Goal: Task Accomplishment & Management: Complete application form

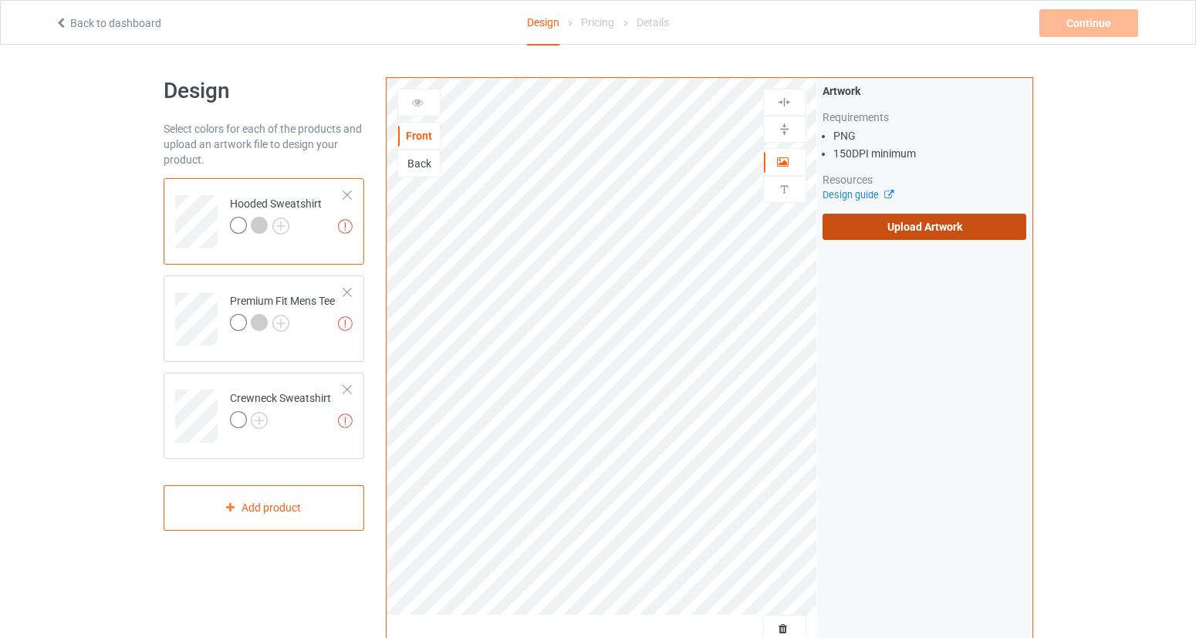
click at [952, 232] on label "Upload Artwork" at bounding box center [924, 227] width 204 height 26
click at [0, 0] on input "Upload Artwork" at bounding box center [0, 0] width 0 height 0
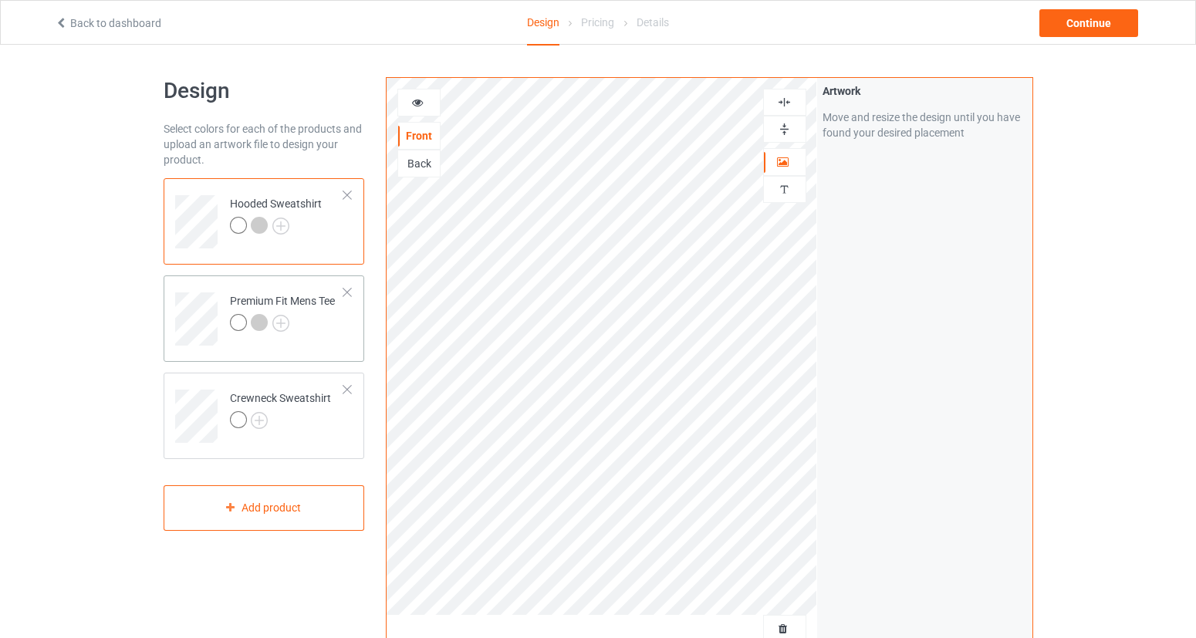
click at [240, 323] on div at bounding box center [238, 322] width 17 height 17
click at [428, 102] on div at bounding box center [419, 102] width 42 height 15
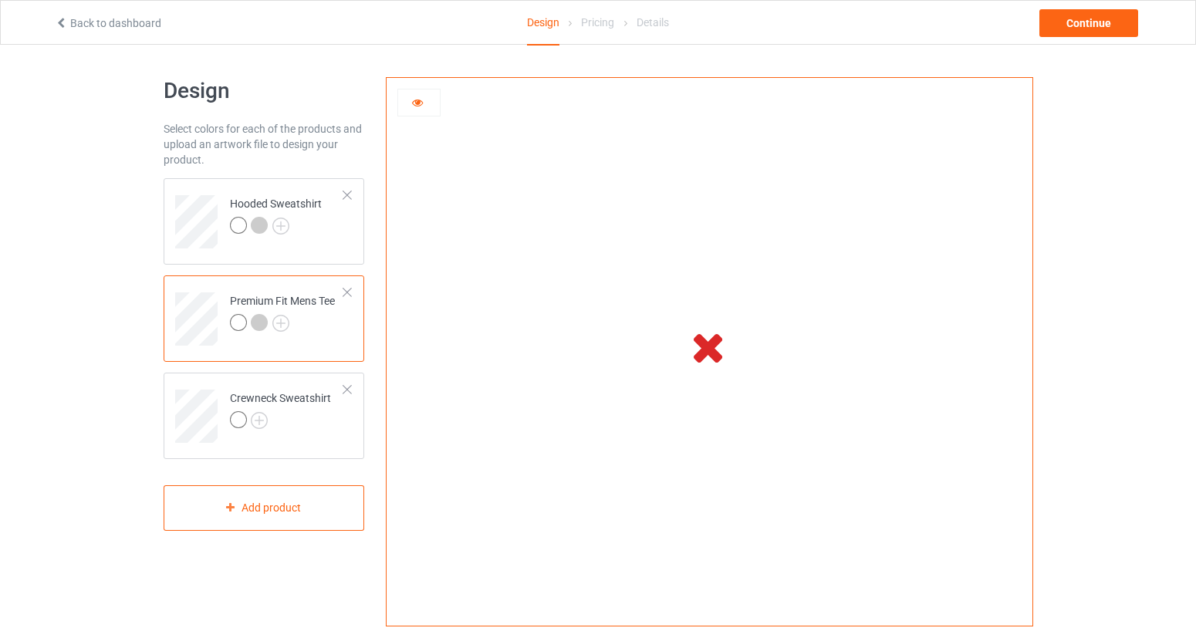
click at [428, 102] on div at bounding box center [419, 102] width 42 height 15
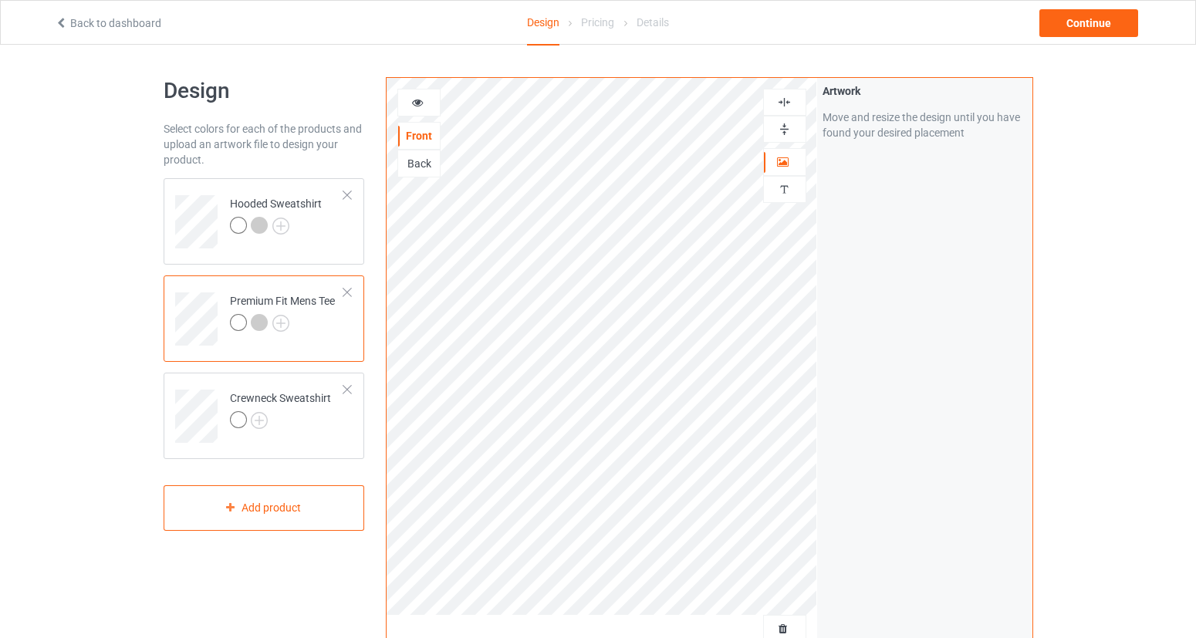
click at [428, 102] on div at bounding box center [419, 102] width 42 height 15
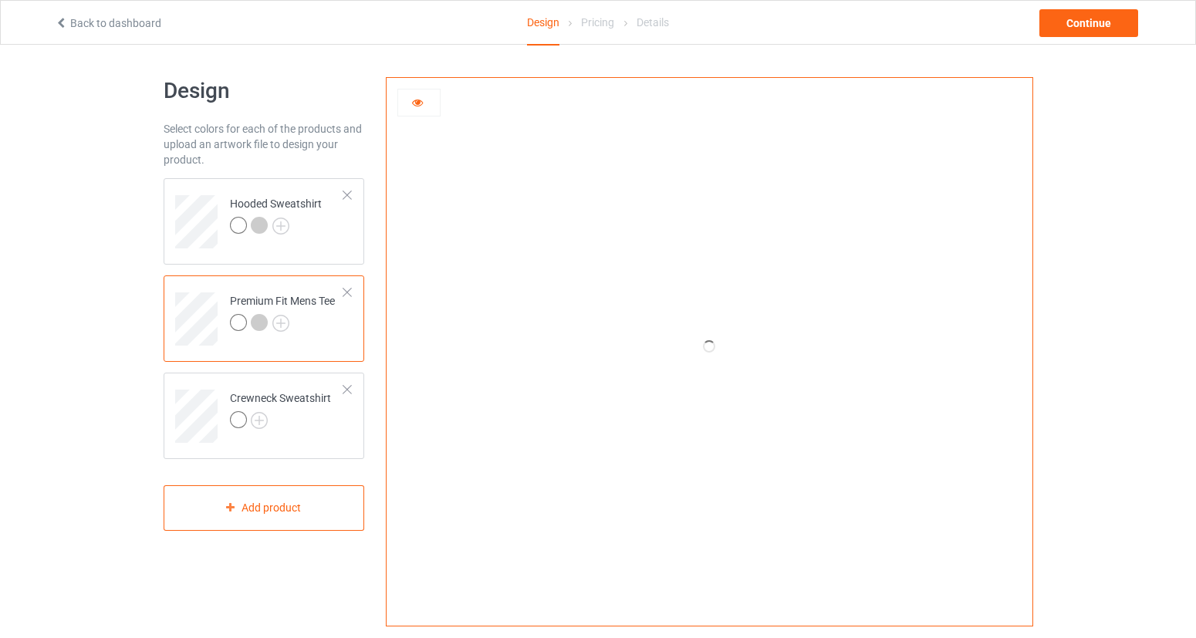
click at [420, 110] on div at bounding box center [418, 103] width 43 height 28
click at [414, 104] on icon at bounding box center [417, 100] width 13 height 11
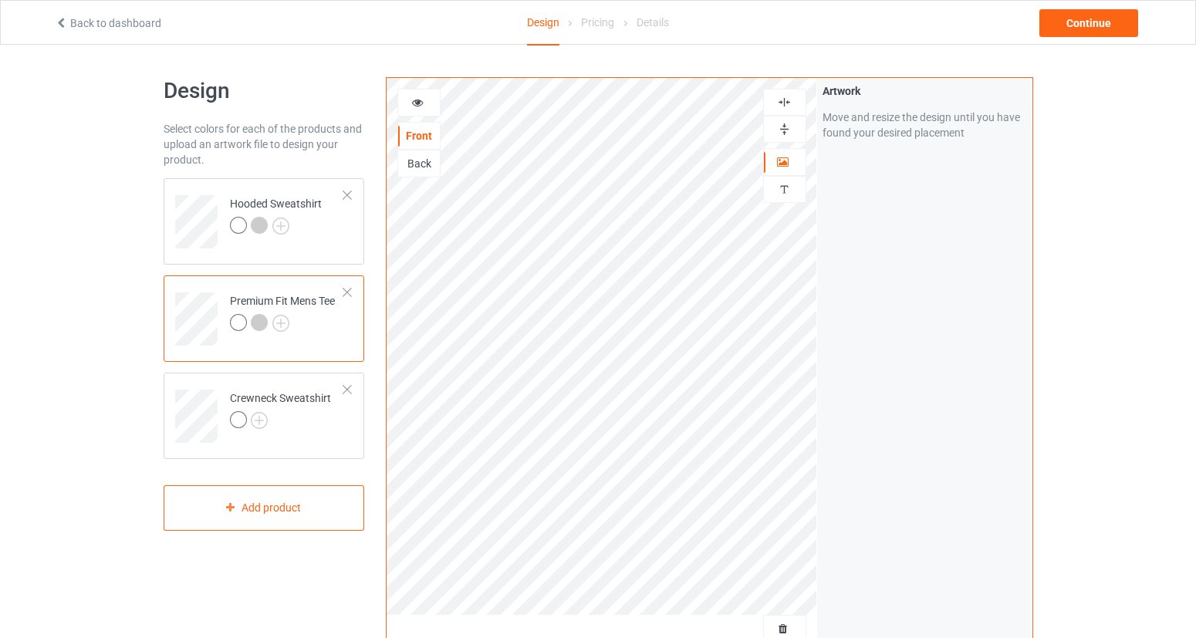
click at [261, 323] on div at bounding box center [259, 322] width 17 height 17
click at [236, 329] on div at bounding box center [238, 322] width 17 height 17
click at [420, 103] on icon at bounding box center [417, 100] width 13 height 11
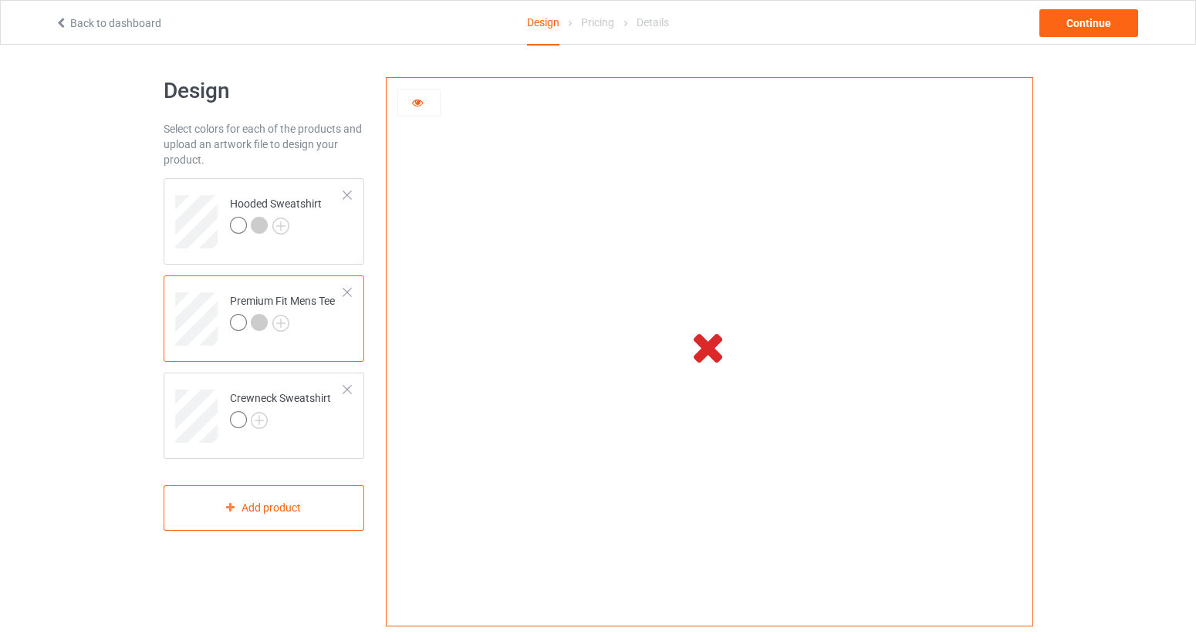
click at [420, 103] on icon at bounding box center [417, 100] width 13 height 11
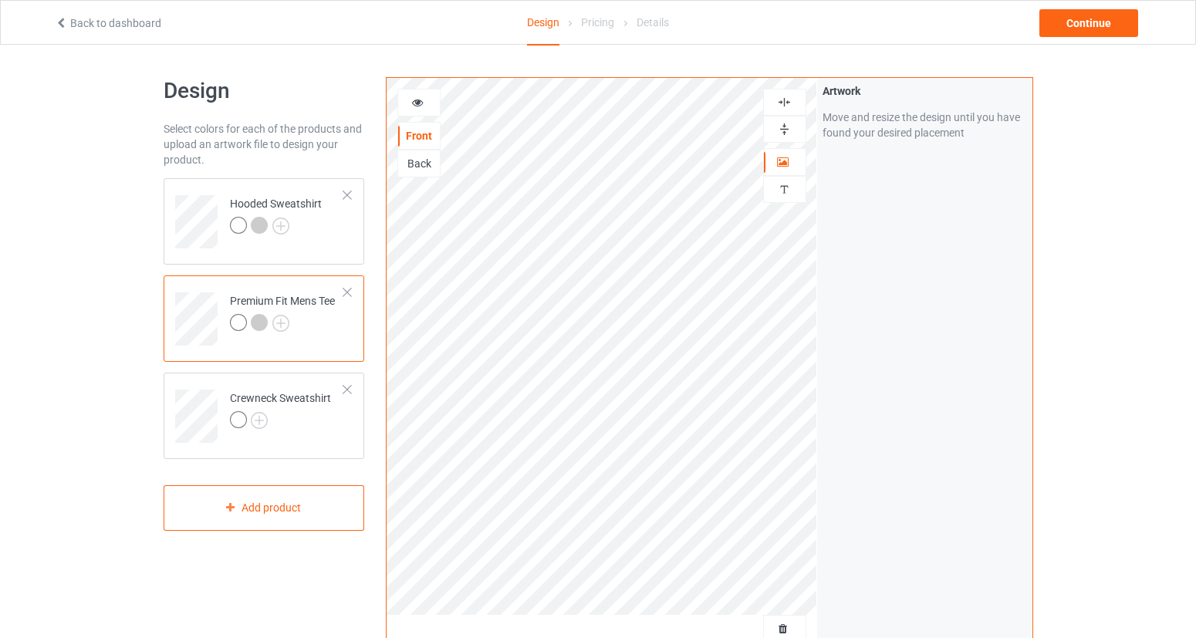
click at [420, 103] on icon at bounding box center [417, 100] width 13 height 11
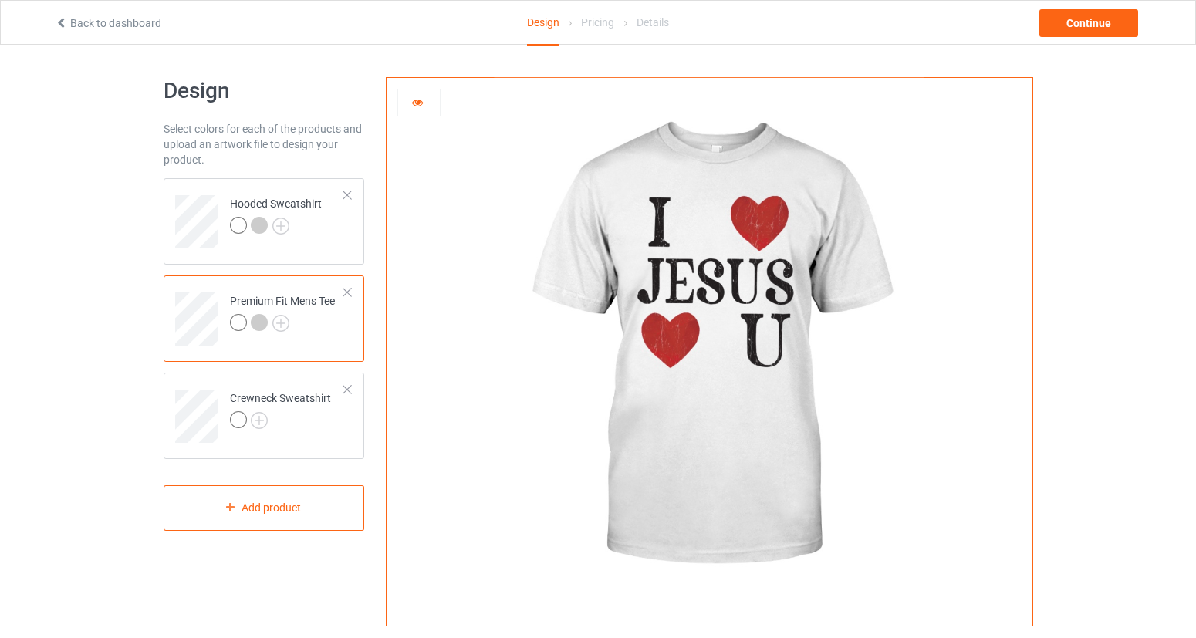
click at [265, 324] on div at bounding box center [259, 322] width 17 height 17
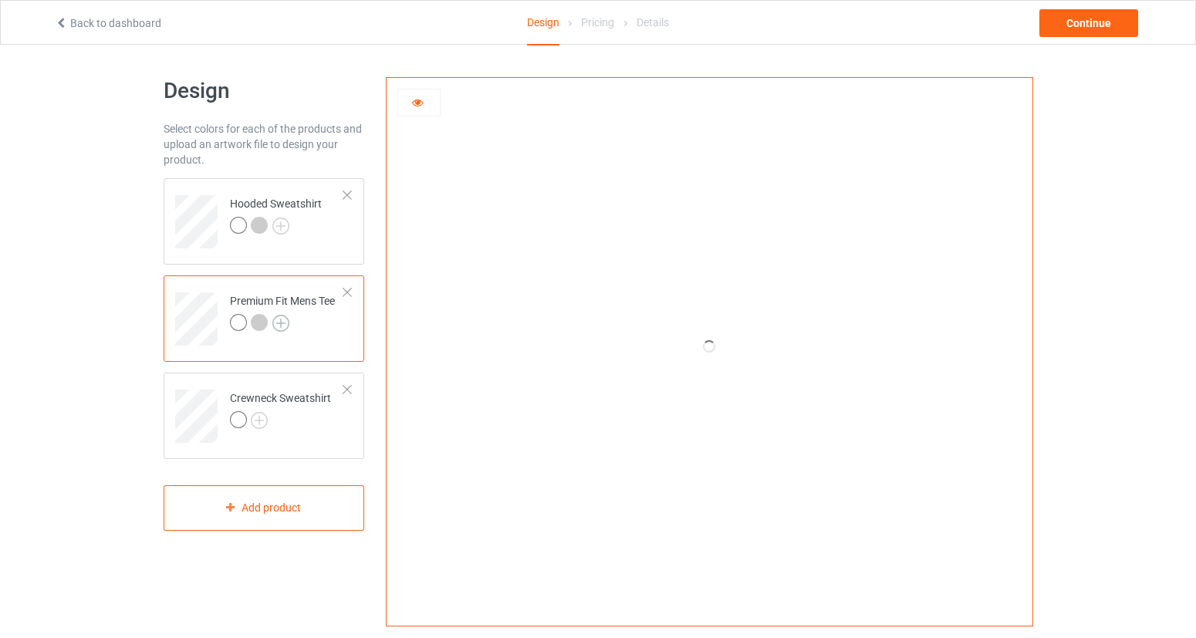
click at [282, 322] on img at bounding box center [280, 323] width 17 height 17
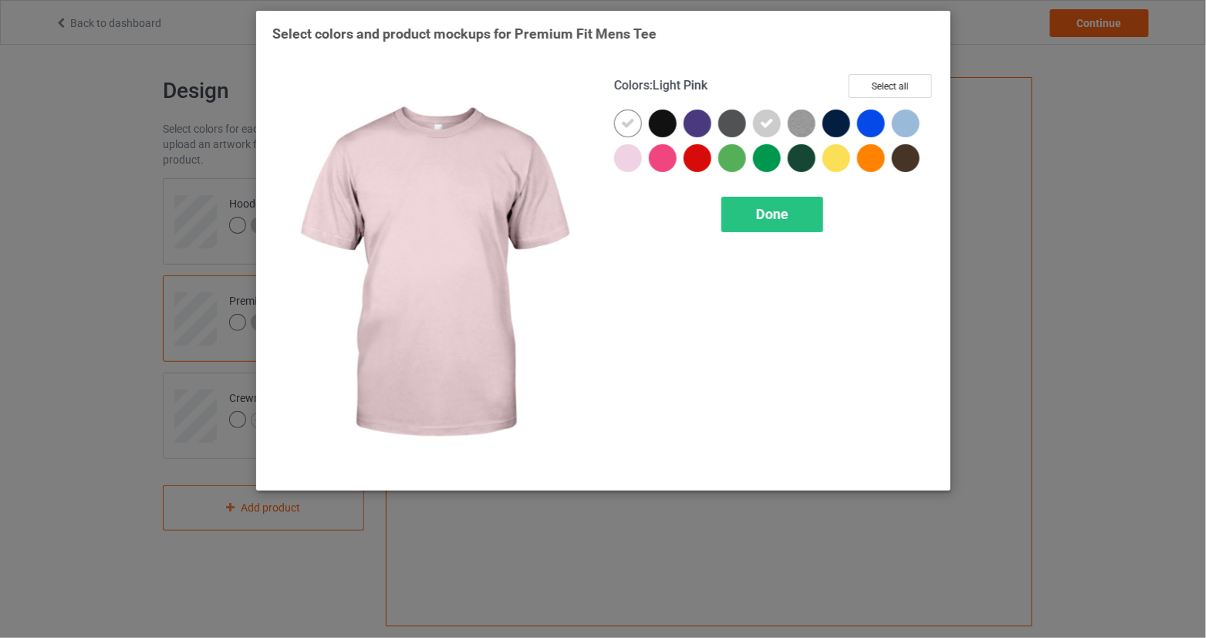
click at [627, 153] on div at bounding box center [628, 158] width 28 height 28
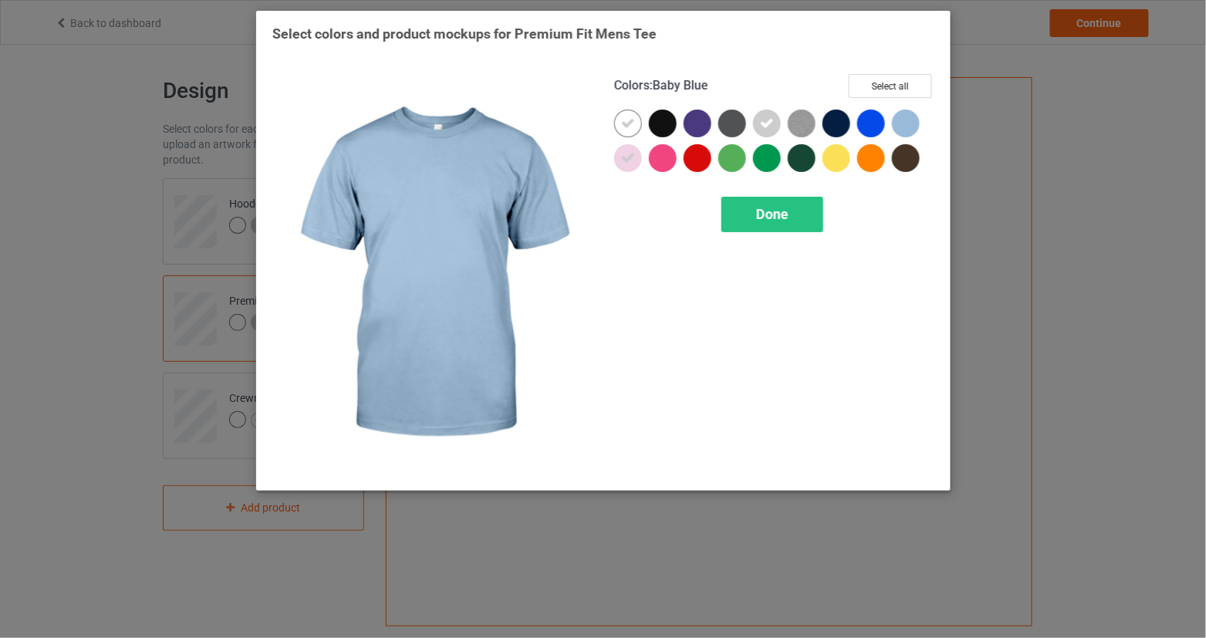
click at [907, 122] on div at bounding box center [906, 124] width 28 height 28
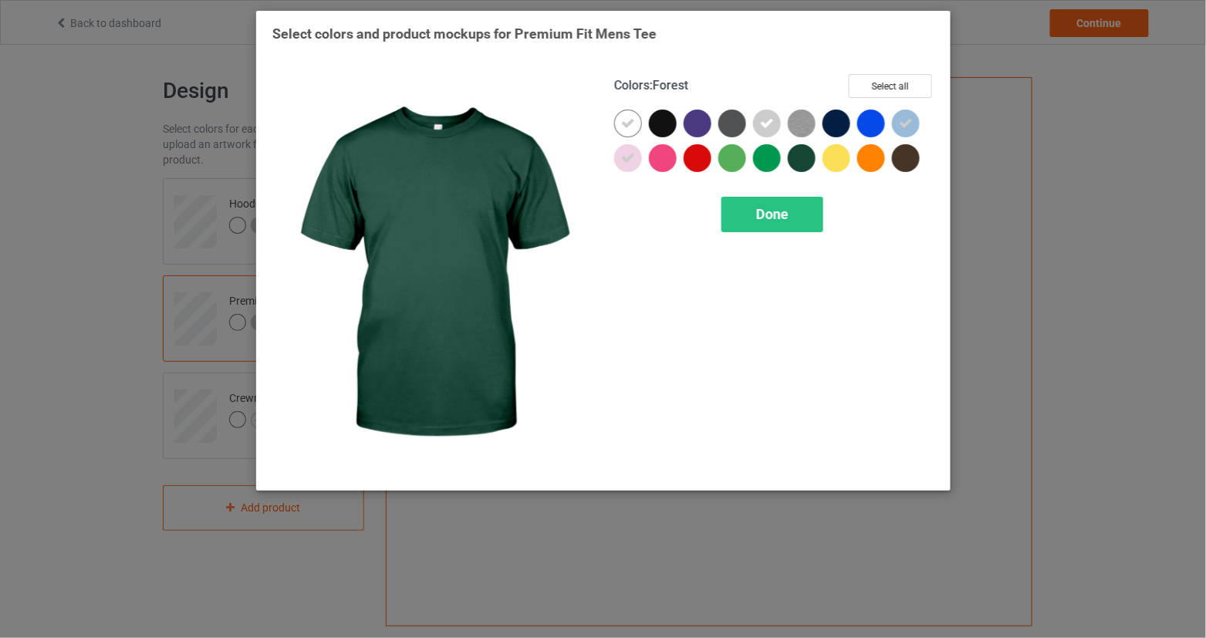
click at [793, 212] on div "Done" at bounding box center [772, 214] width 102 height 35
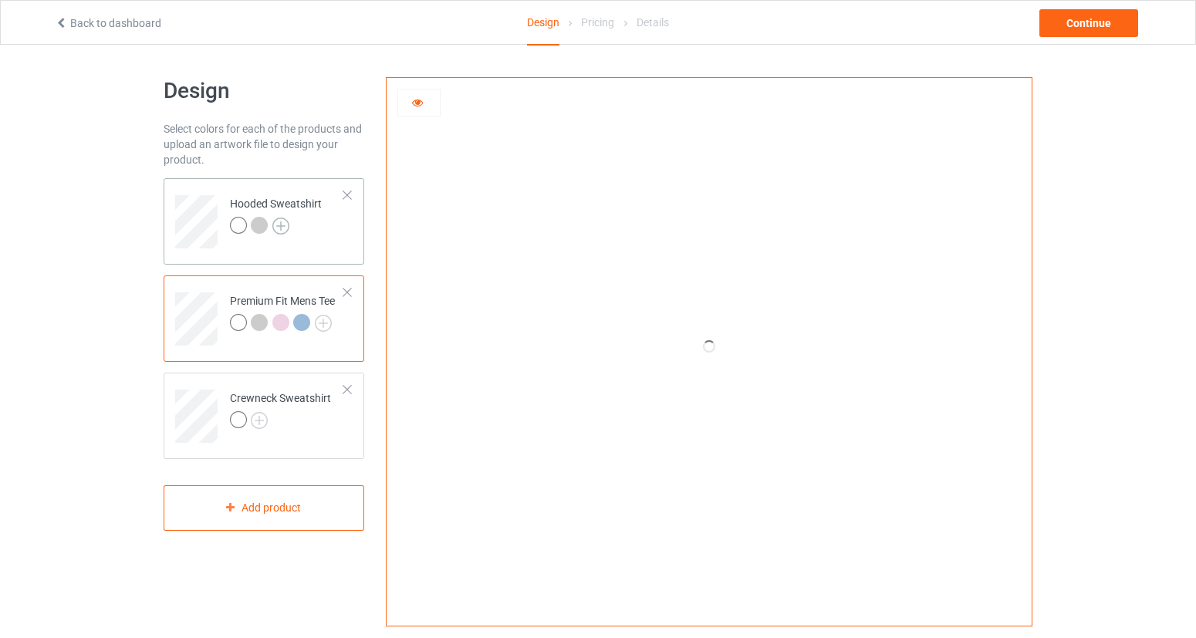
click at [285, 222] on img at bounding box center [280, 226] width 17 height 17
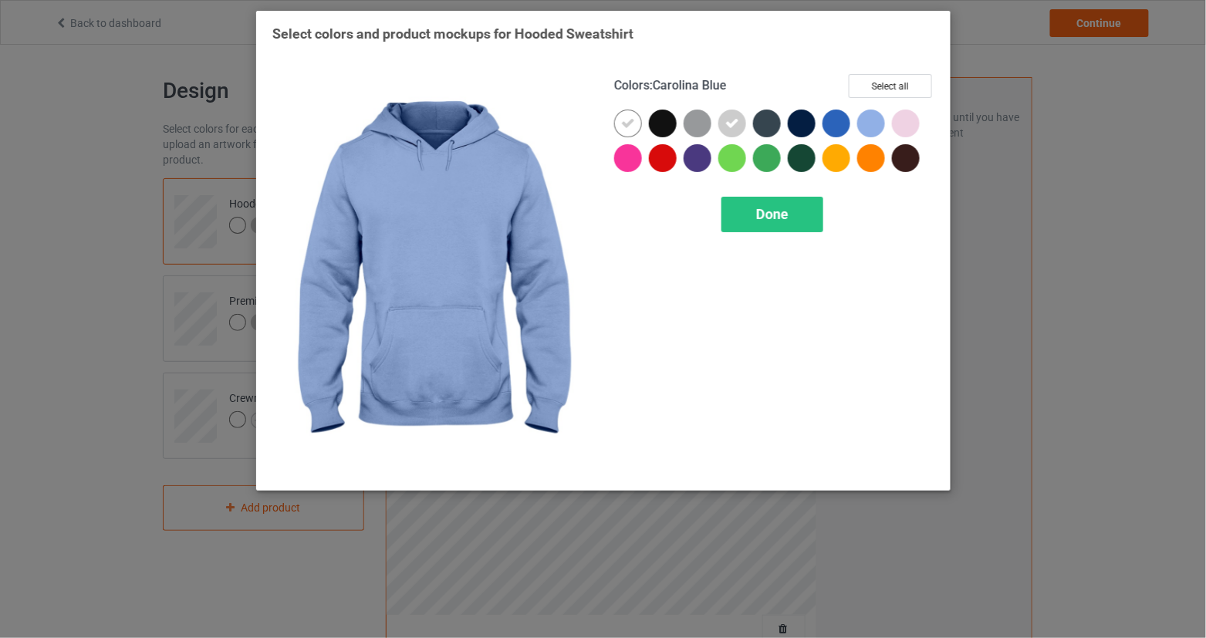
drag, startPoint x: 865, startPoint y: 131, endPoint x: 900, endPoint y: 124, distance: 36.2
click at [865, 131] on div at bounding box center [871, 124] width 28 height 28
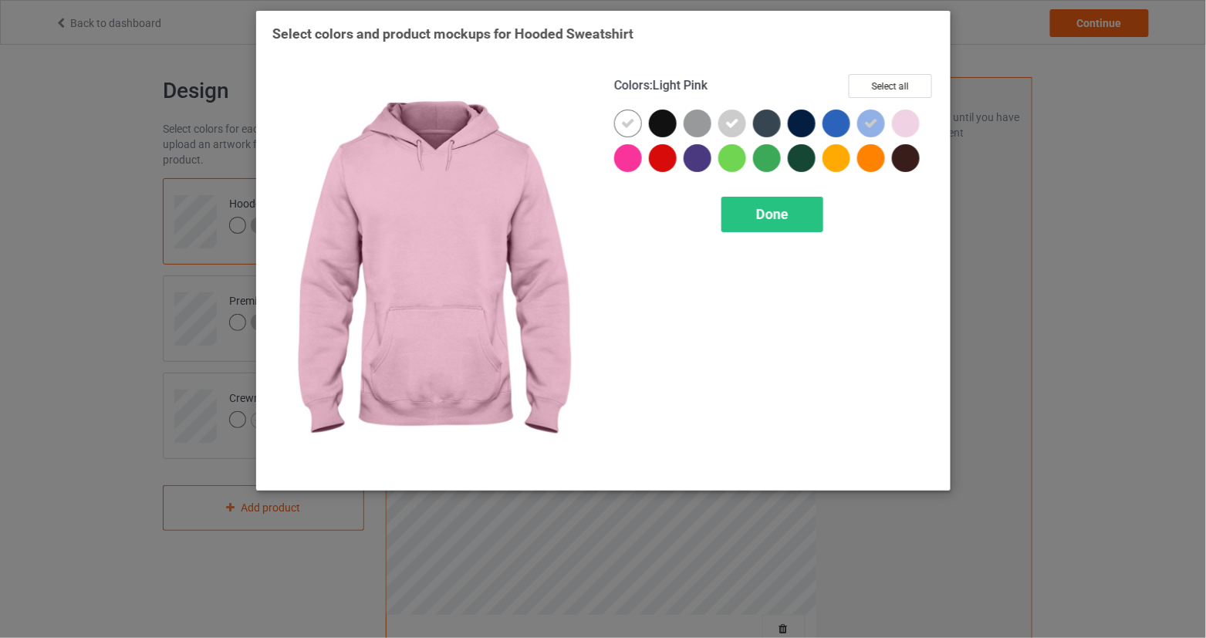
drag, startPoint x: 906, startPoint y: 123, endPoint x: 862, endPoint y: 163, distance: 59.0
click at [906, 123] on div at bounding box center [906, 124] width 28 height 28
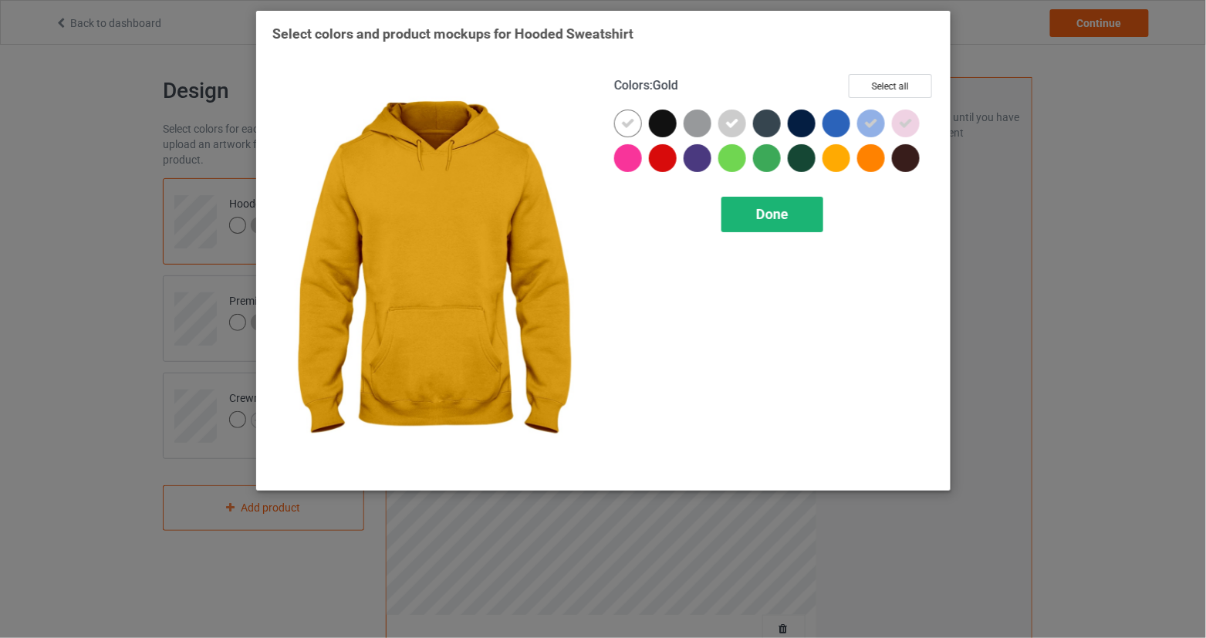
click at [787, 219] on span "Done" at bounding box center [772, 214] width 32 height 16
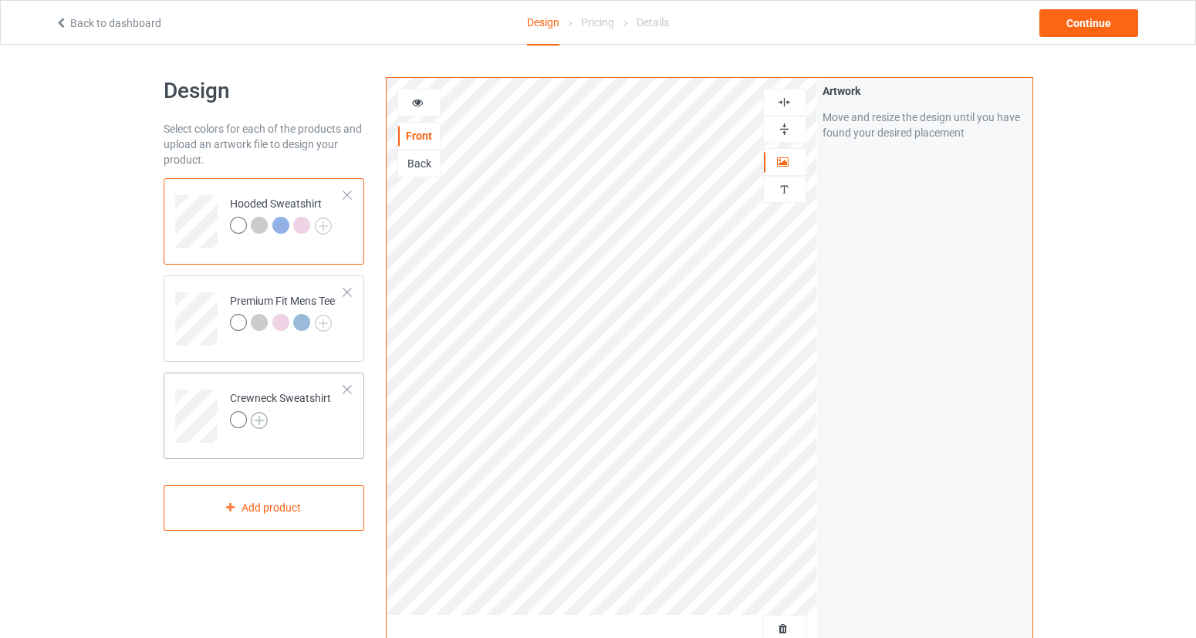
click at [262, 418] on img at bounding box center [259, 420] width 17 height 17
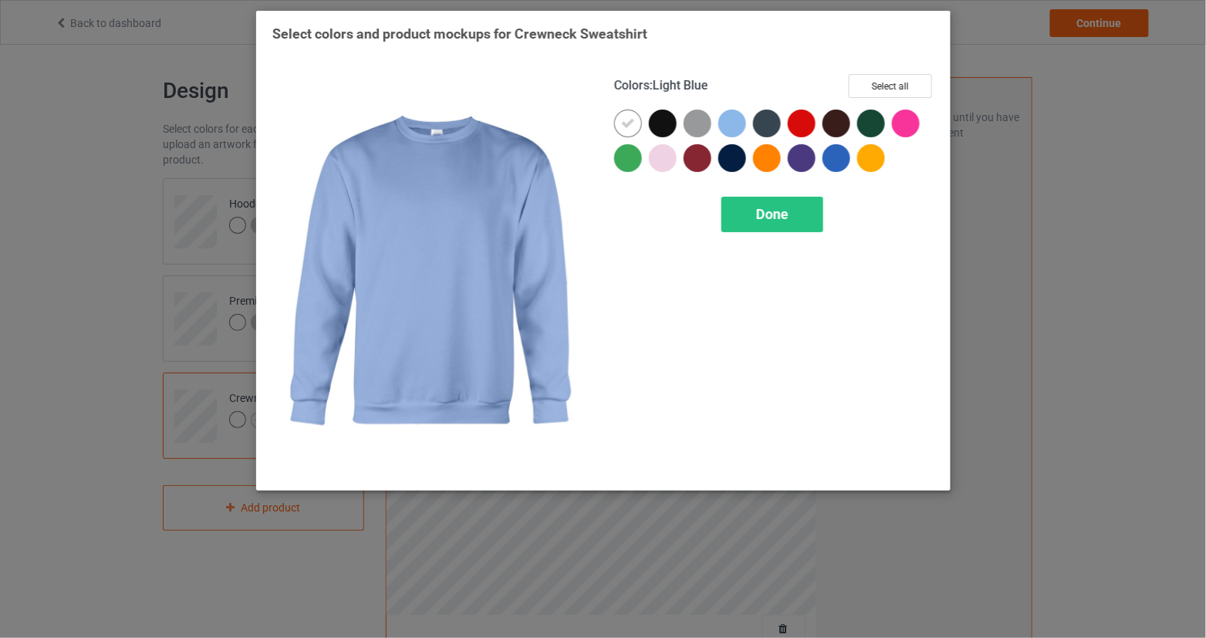
click at [734, 133] on div at bounding box center [732, 124] width 28 height 28
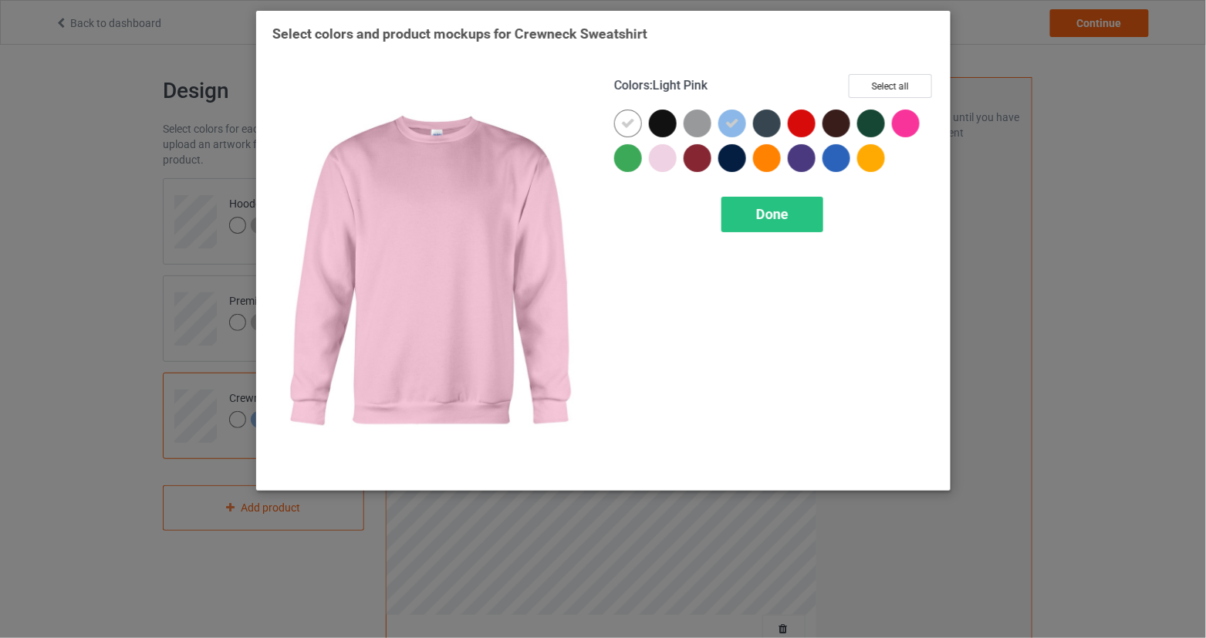
click at [661, 164] on div at bounding box center [663, 158] width 28 height 28
click at [762, 218] on span "Done" at bounding box center [772, 214] width 32 height 16
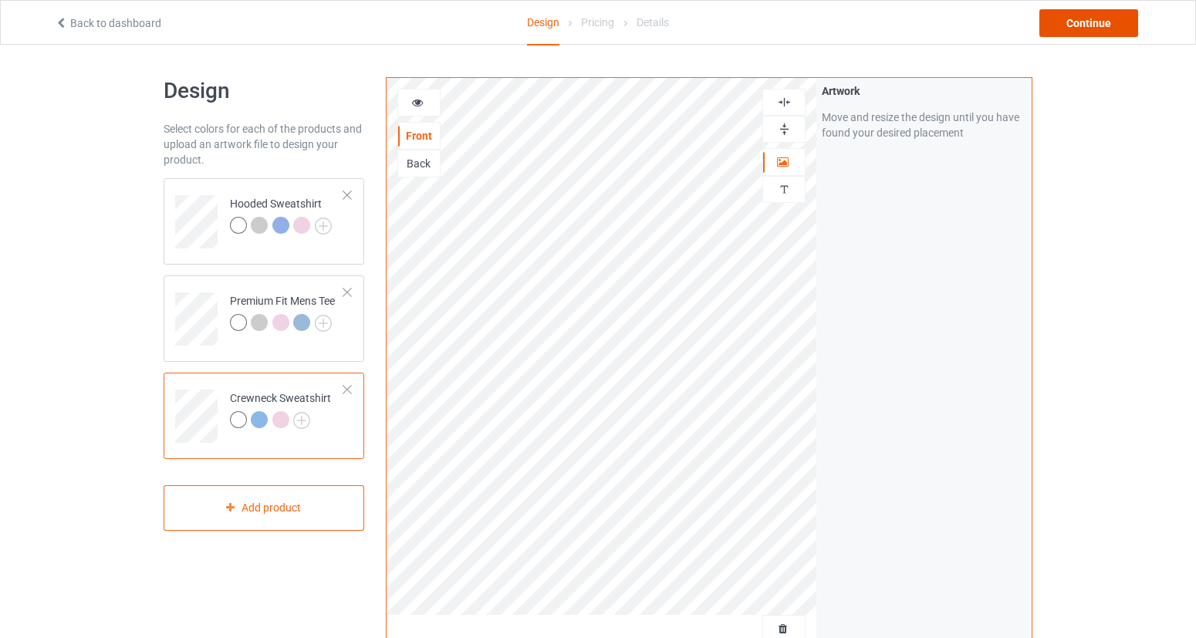
click at [1075, 30] on div "Continue" at bounding box center [1088, 23] width 99 height 28
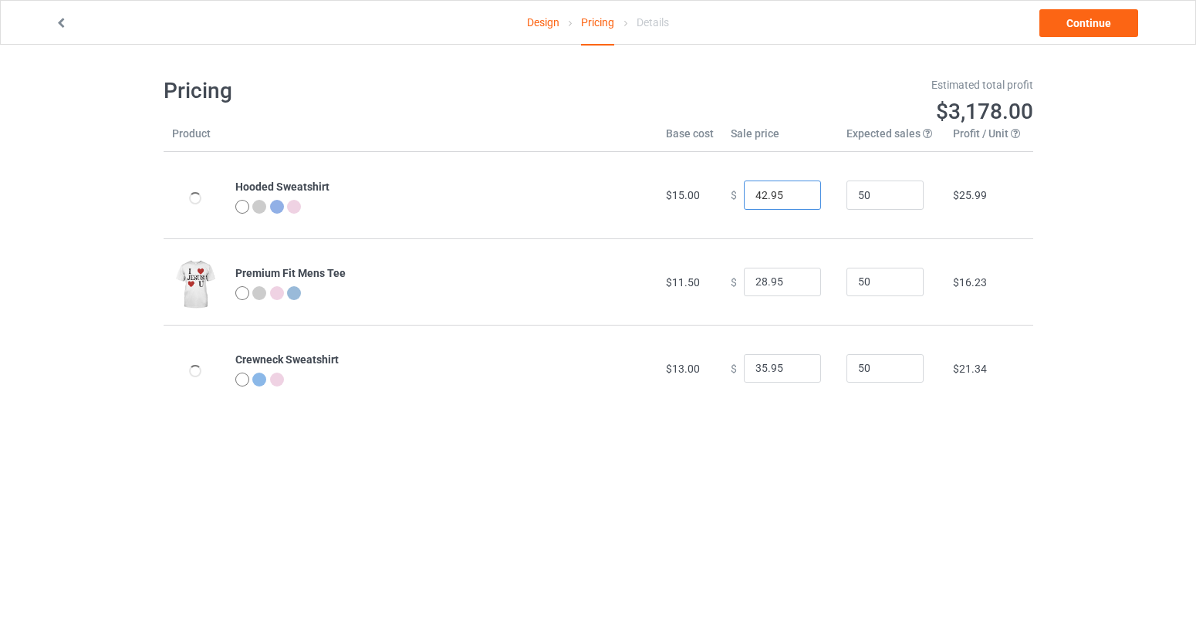
drag, startPoint x: 756, startPoint y: 194, endPoint x: 743, endPoint y: 196, distance: 13.2
click at [744, 196] on input "42.95" at bounding box center [782, 195] width 77 height 29
type input "37.95"
click at [758, 282] on input "28.95" at bounding box center [782, 282] width 77 height 29
type input "23.95"
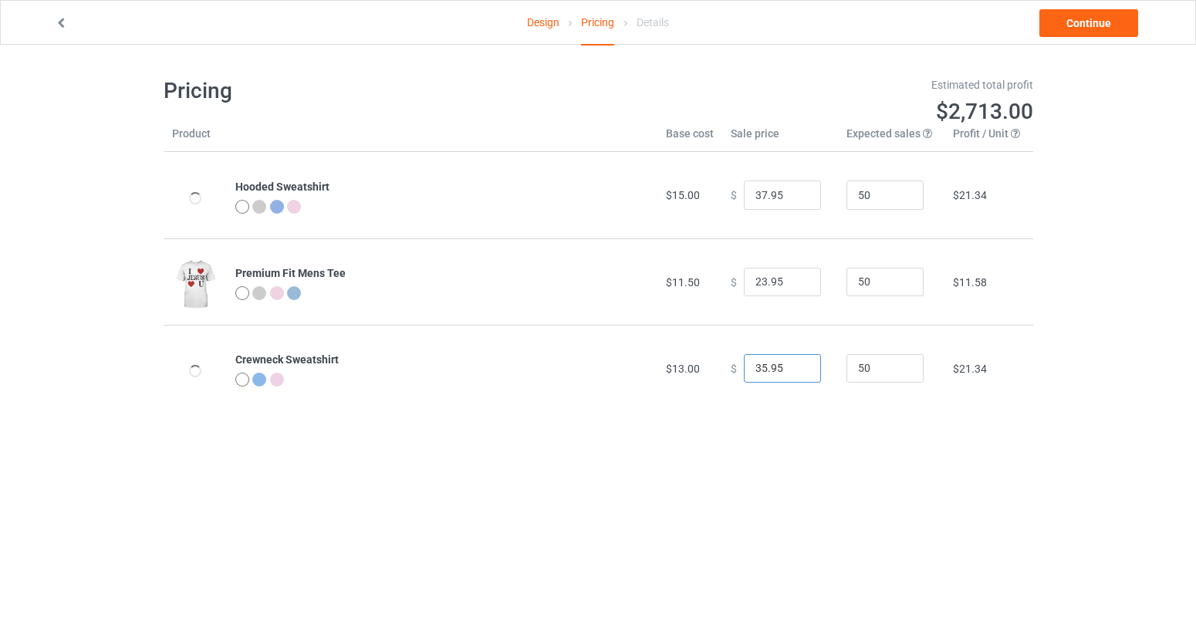
click at [755, 371] on input "35.95" at bounding box center [782, 368] width 77 height 29
type input "32.95"
click at [1084, 20] on link "Continue" at bounding box center [1088, 23] width 99 height 28
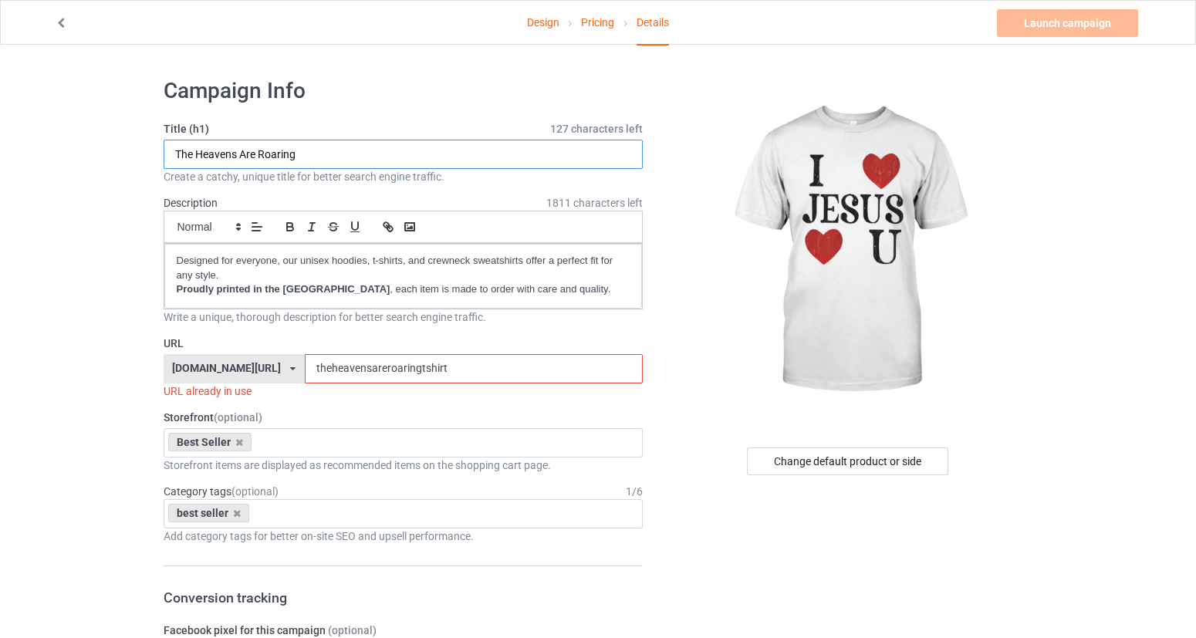
drag, startPoint x: 350, startPoint y: 154, endPoint x: 142, endPoint y: 149, distance: 207.6
drag, startPoint x: 337, startPoint y: 158, endPoint x: 172, endPoint y: 160, distance: 165.1
click at [172, 160] on input "I Love [PERSON_NAME], [PERSON_NAME] Loves You" at bounding box center [404, 154] width 480 height 29
type input "I Love [PERSON_NAME], [PERSON_NAME] Loves You"
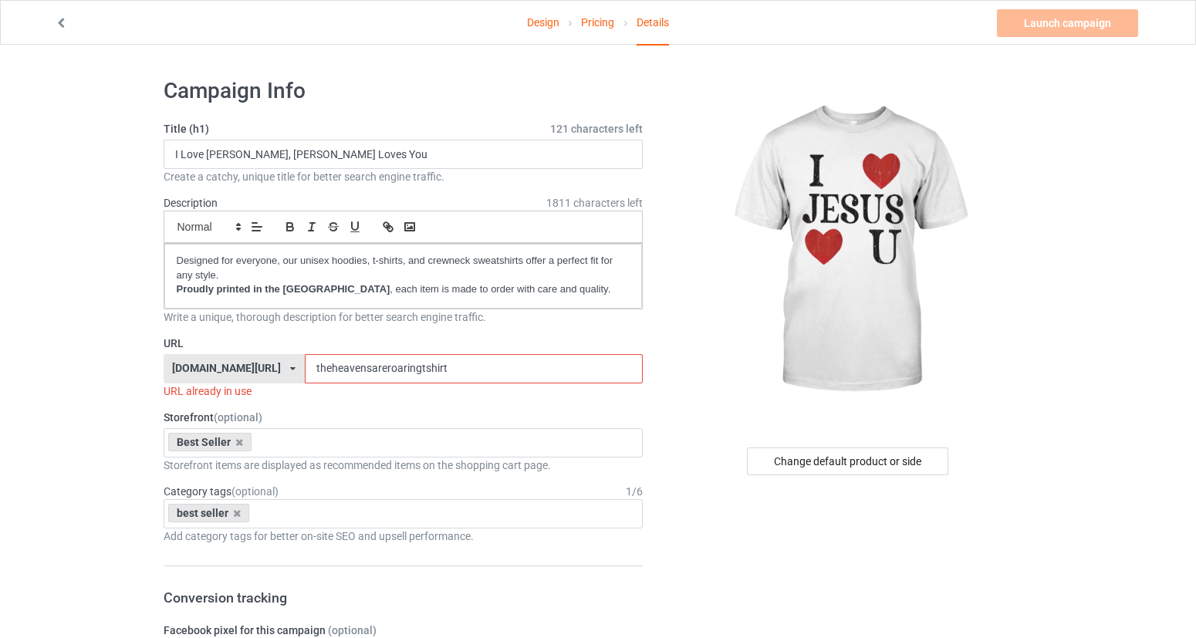
click at [536, 388] on div "URL already in use" at bounding box center [404, 390] width 480 height 15
drag, startPoint x: 526, startPoint y: 370, endPoint x: 343, endPoint y: 365, distance: 183.7
click at [343, 365] on div "[DOMAIN_NAME][URL] [DOMAIN_NAME][URL] [DOMAIN_NAME][URL] [DOMAIN_NAME][URL] 5ca…" at bounding box center [404, 368] width 480 height 29
paste input "I Love [PERSON_NAME], [PERSON_NAME] Loves You"
click at [374, 369] on input "I Love [PERSON_NAME], [PERSON_NAME] Loves You" at bounding box center [474, 368] width 338 height 29
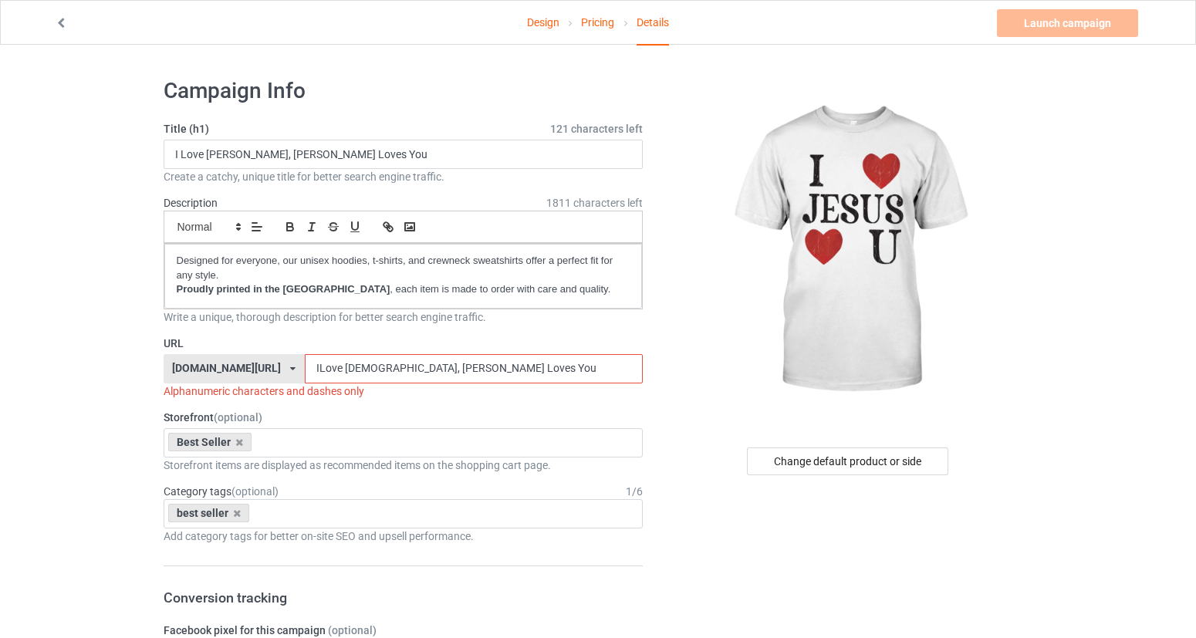
click at [397, 370] on input "ILove [DEMOGRAPHIC_DATA], [PERSON_NAME] Loves You" at bounding box center [474, 368] width 338 height 29
click at [429, 373] on input "ILoveJesus, [PERSON_NAME] Loves You" at bounding box center [474, 368] width 338 height 29
click at [455, 372] on input "ILoveJesusJesus Loves You" at bounding box center [474, 368] width 338 height 29
click at [485, 367] on input "ILoveJesusJesusLoves You" at bounding box center [474, 368] width 338 height 29
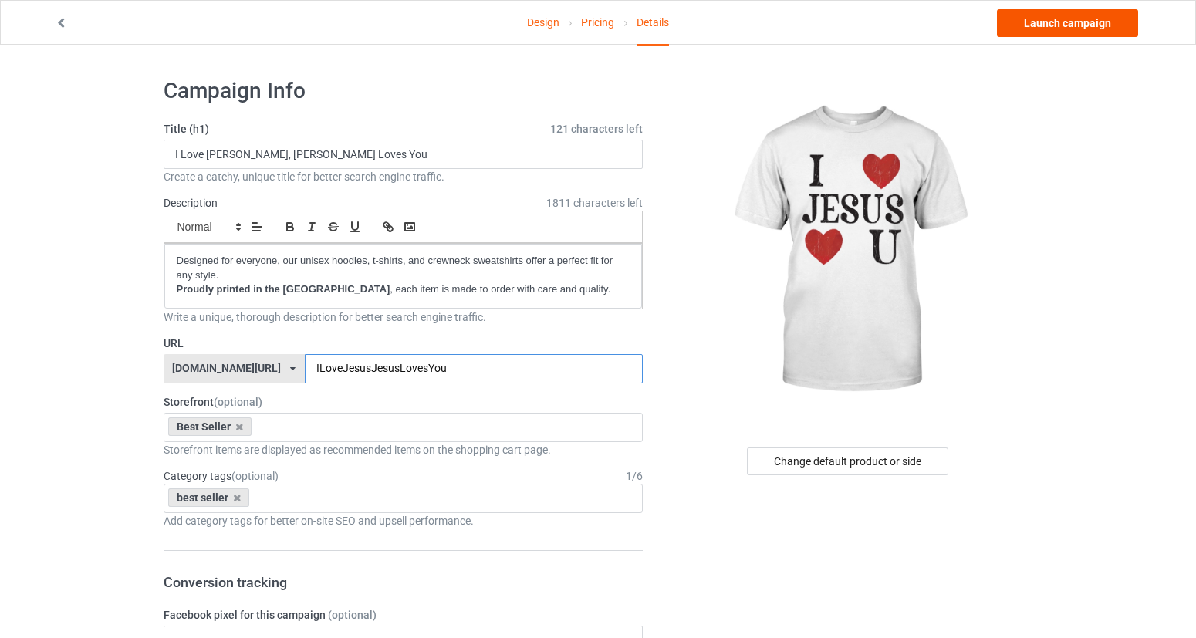
type input "ILoveJesusJesusLovesYou"
click at [1092, 32] on link "Launch campaign" at bounding box center [1067, 23] width 141 height 28
